Goal: Task Accomplishment & Management: Use online tool/utility

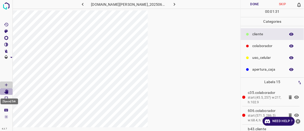
click at [7, 91] on icon "[Space] Edit" at bounding box center [6, 91] width 4 height 5
click at [86, 3] on icon "button" at bounding box center [82, 4] width 5 height 5
click at [162, 42] on div at bounding box center [127, 75] width 228 height 131
click at [86, 3] on icon "button" at bounding box center [82, 4] width 5 height 5
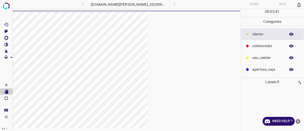
click at [89, 3] on div "[DOMAIN_NAME][PERSON_NAME]_20250613_121344_000000990.jpg" at bounding box center [129, 4] width 150 height 9
click at [7, 5] on img at bounding box center [6, 5] width 9 height 9
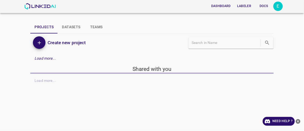
click at [162, 5] on button "Labeler" at bounding box center [244, 6] width 18 height 9
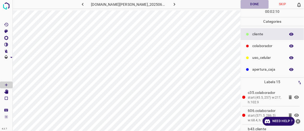
click at [162, 5] on button "Done" at bounding box center [255, 4] width 28 height 9
click at [162, 3] on icon "button" at bounding box center [174, 4] width 5 height 5
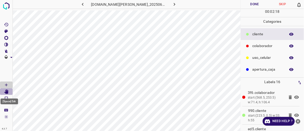
click at [7, 91] on icon "[Space] Edit" at bounding box center [6, 91] width 4 height 5
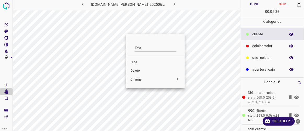
click at [135, 63] on span "Hide" at bounding box center [155, 62] width 50 height 5
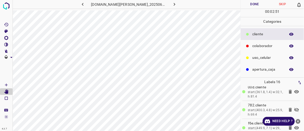
scroll to position [62, 0]
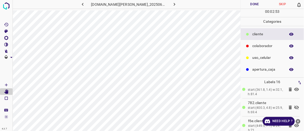
click at [162, 106] on icon at bounding box center [297, 107] width 6 height 6
click at [162, 3] on button "Done" at bounding box center [255, 4] width 28 height 9
click at [162, 5] on button "button" at bounding box center [174, 4] width 17 height 9
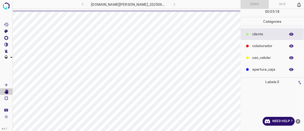
scroll to position [0, 0]
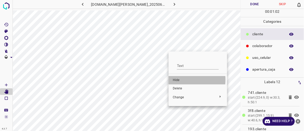
click at [162, 80] on span "Hide" at bounding box center [198, 80] width 50 height 5
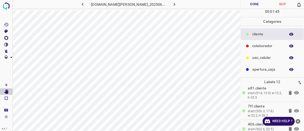
scroll to position [71, 0]
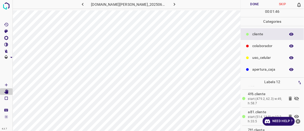
click at [162, 97] on icon at bounding box center [297, 98] width 6 height 6
click at [162, 4] on button "Done" at bounding box center [255, 4] width 28 height 9
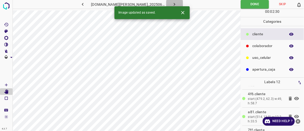
click at [162, 4] on icon "button" at bounding box center [174, 4] width 5 height 5
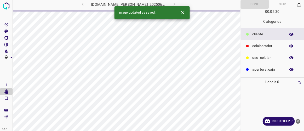
scroll to position [0, 0]
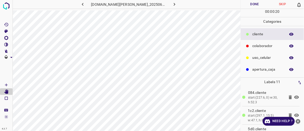
click at [162, 4] on button "Done" at bounding box center [255, 4] width 28 height 9
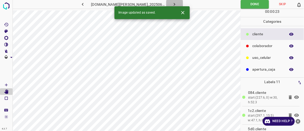
click at [162, 4] on icon "button" at bounding box center [174, 4] width 5 height 5
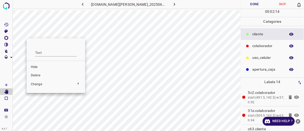
click at [41, 75] on span "Delete" at bounding box center [56, 75] width 50 height 5
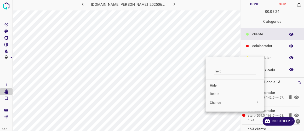
click at [162, 93] on span "Delete" at bounding box center [235, 94] width 50 height 5
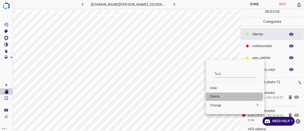
click at [162, 95] on span "Delete" at bounding box center [235, 96] width 50 height 5
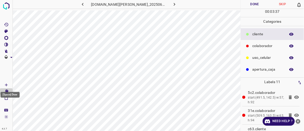
click at [7, 84] on icon "[Space] Draw" at bounding box center [6, 85] width 3 height 3
click at [5, 93] on icon "[Space] Edit" at bounding box center [6, 91] width 4 height 5
click at [162, 2] on button "Done" at bounding box center [255, 4] width 28 height 9
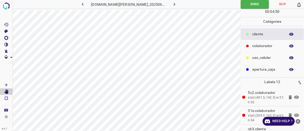
click at [162, 6] on icon "button" at bounding box center [174, 4] width 5 height 5
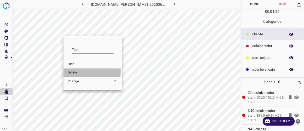
click at [74, 71] on span "Delete" at bounding box center [93, 72] width 50 height 5
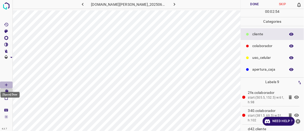
click at [8, 85] on icon "[Space] Draw" at bounding box center [6, 85] width 5 height 5
click at [6, 90] on body "4.3.7 [DOMAIN_NAME][PERSON_NAME]_20250613_134344_000001290.jpg Done Skip 0 00 :…" at bounding box center [152, 65] width 304 height 131
click at [7, 92] on icon "[Space] Edit" at bounding box center [6, 91] width 4 height 5
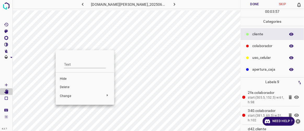
click at [65, 86] on span "Delete" at bounding box center [85, 87] width 50 height 5
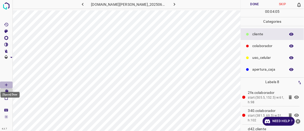
click at [6, 83] on icon "[Space] Draw" at bounding box center [6, 85] width 5 height 5
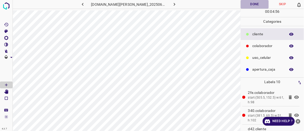
click at [162, 4] on button "Done" at bounding box center [255, 4] width 28 height 9
click at [162, 4] on icon "button" at bounding box center [174, 4] width 5 height 5
click at [162, 4] on button "Done" at bounding box center [255, 4] width 28 height 9
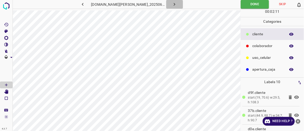
click at [162, 3] on icon "button" at bounding box center [175, 4] width 2 height 3
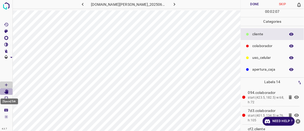
click at [7, 93] on icon "[Space] Edit" at bounding box center [6, 91] width 4 height 5
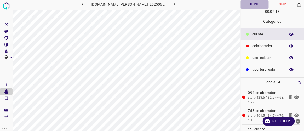
click at [162, 1] on button "Done" at bounding box center [255, 4] width 28 height 9
click at [162, 4] on icon "button" at bounding box center [175, 4] width 2 height 3
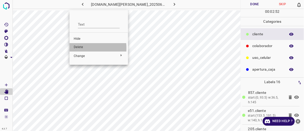
click at [79, 48] on span "Delete" at bounding box center [99, 47] width 50 height 5
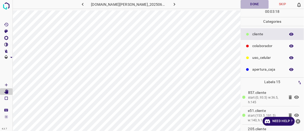
click at [162, 4] on button "Done" at bounding box center [255, 4] width 28 height 9
click at [162, 2] on icon "button" at bounding box center [174, 4] width 5 height 5
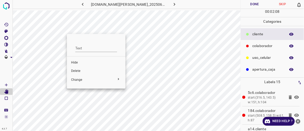
click at [74, 69] on span "Delete" at bounding box center [96, 71] width 50 height 5
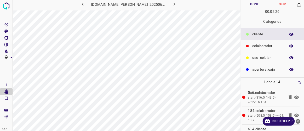
click at [162, 3] on button "Done" at bounding box center [255, 4] width 28 height 9
click at [162, 4] on icon "button" at bounding box center [174, 4] width 5 height 5
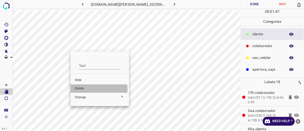
click at [80, 89] on span "Delete" at bounding box center [100, 88] width 50 height 5
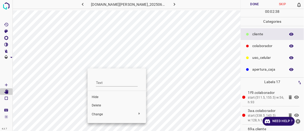
click at [97, 96] on span "Hide" at bounding box center [117, 97] width 50 height 5
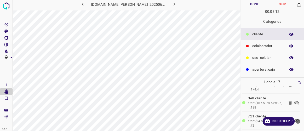
scroll to position [45, 0]
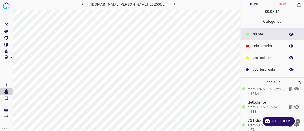
click at [162, 105] on icon at bounding box center [296, 107] width 5 height 4
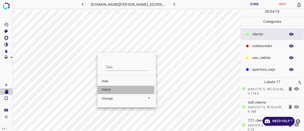
click at [107, 89] on span "Delete" at bounding box center [127, 90] width 50 height 5
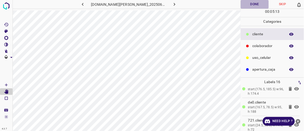
click at [162, 5] on button "Done" at bounding box center [255, 4] width 28 height 9
click at [162, 4] on icon "button" at bounding box center [174, 4] width 5 height 5
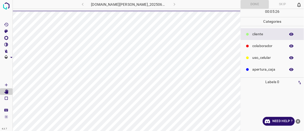
scroll to position [0, 0]
